Goal: Navigation & Orientation: Find specific page/section

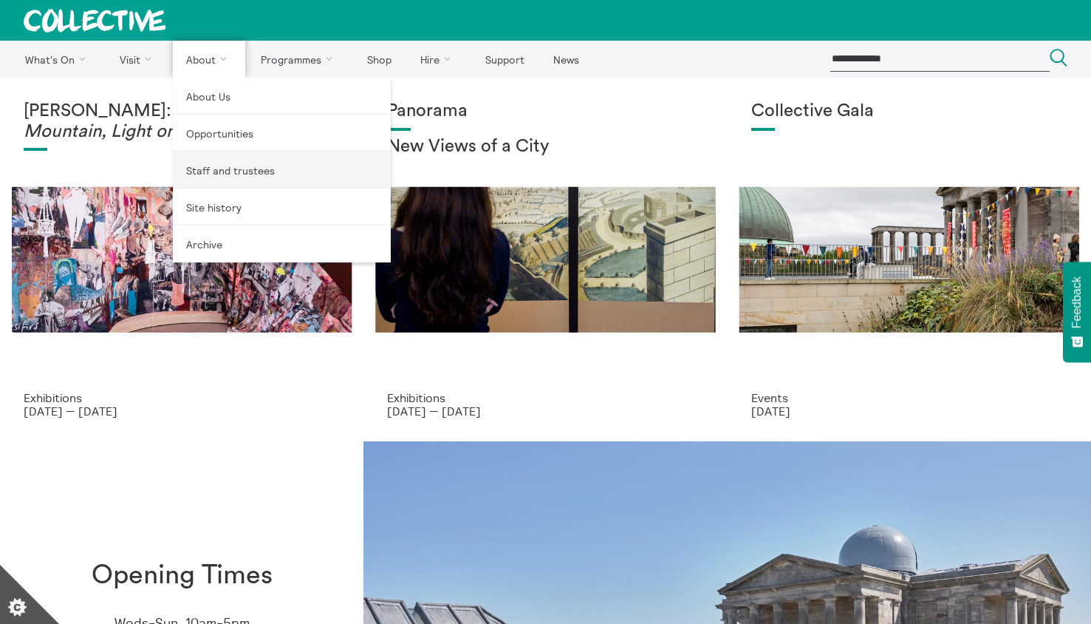
click at [220, 172] on link "Staff and trustees" at bounding box center [282, 169] width 218 height 37
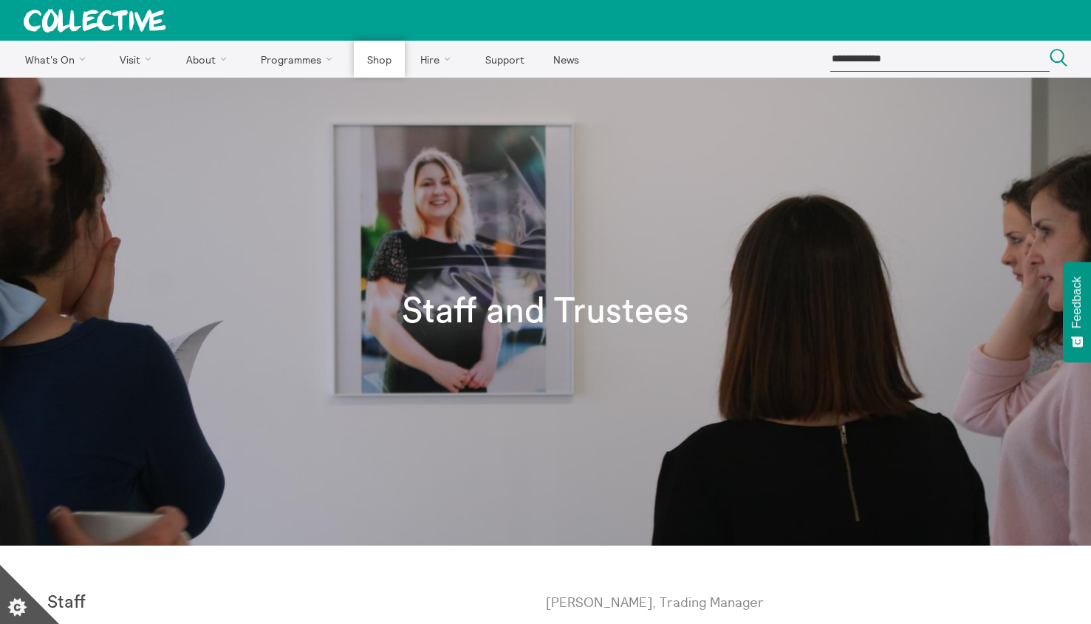
click at [380, 67] on link "Shop" at bounding box center [379, 59] width 50 height 37
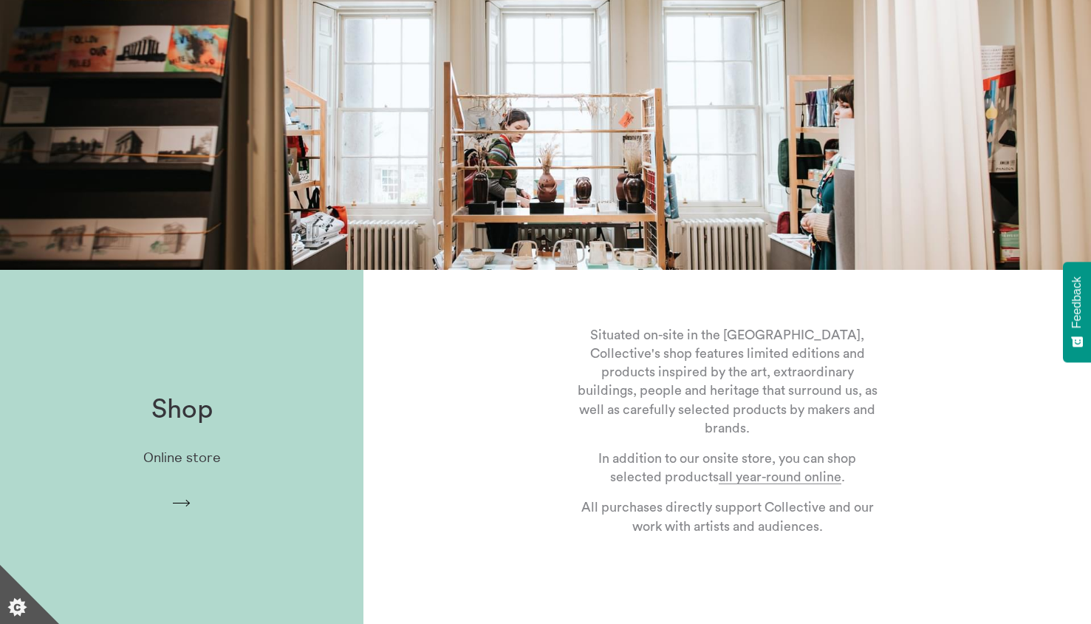
scroll to position [172, 0]
click at [183, 458] on p "Online store" at bounding box center [182, 457] width 78 height 16
